Goal: Information Seeking & Learning: Learn about a topic

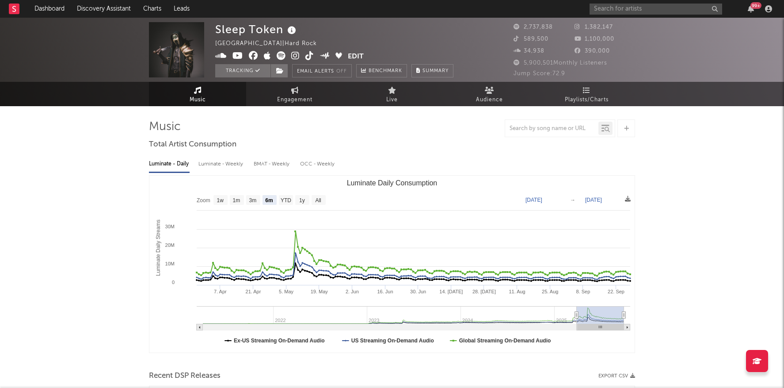
select select "6m"
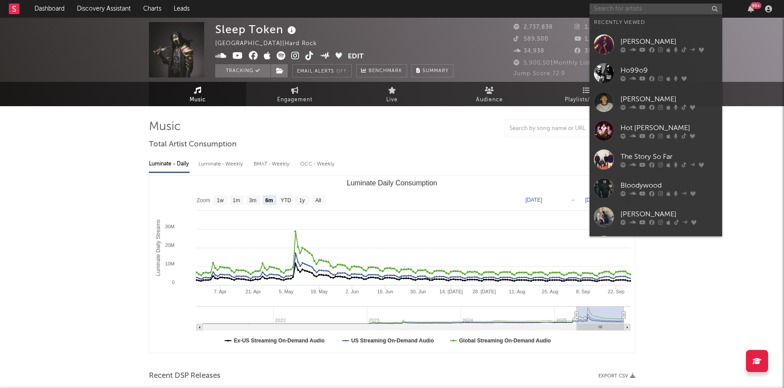
click at [623, 7] on input "text" at bounding box center [656, 9] width 133 height 11
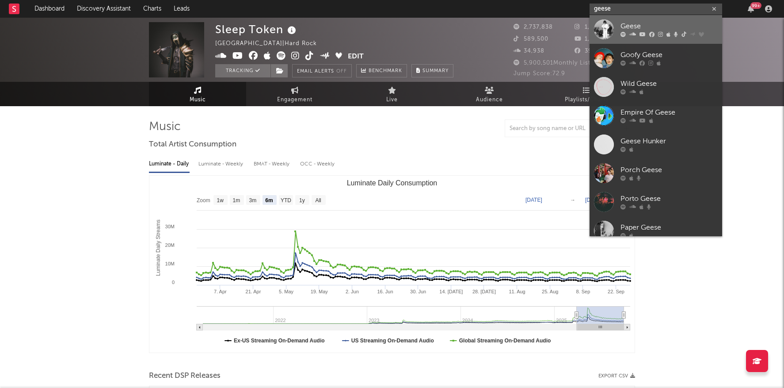
type input "geese"
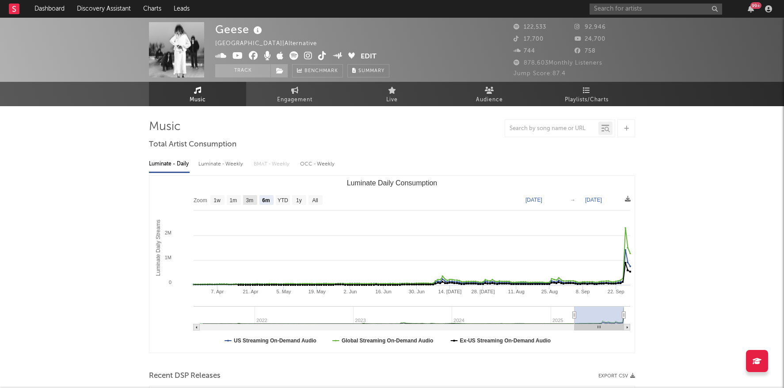
click at [256, 201] on rect "Luminate Daily Consumption" at bounding box center [250, 200] width 14 height 10
select select "3m"
type input "[DATE]"
